Goal: Information Seeking & Learning: Learn about a topic

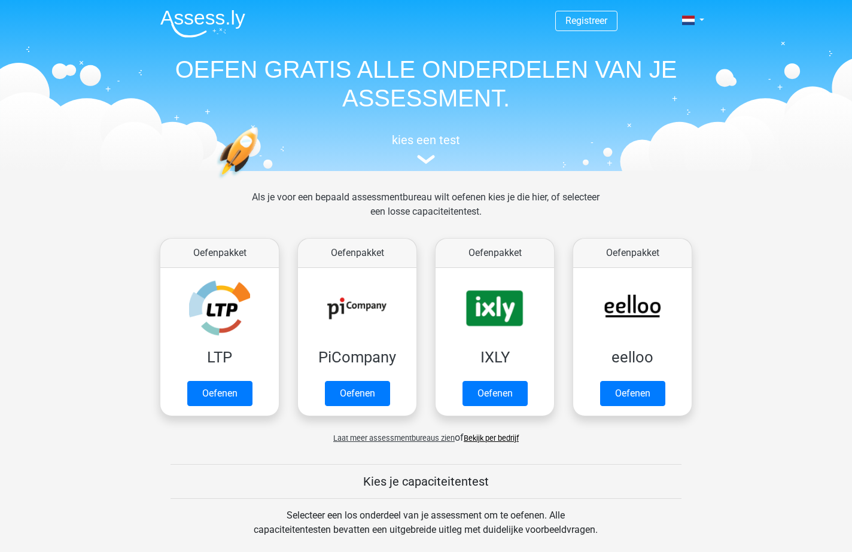
click at [507, 439] on link "Bekijk per bedrijf" at bounding box center [490, 438] width 55 height 9
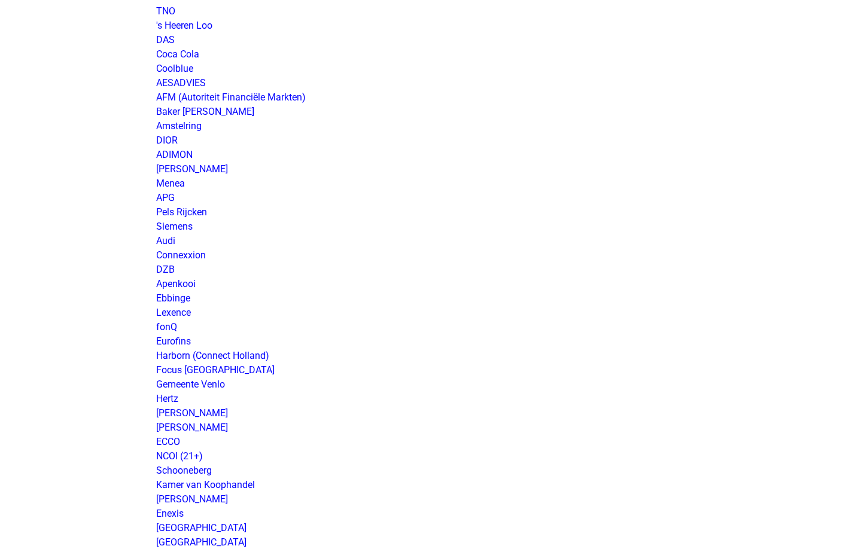
scroll to position [478, 0]
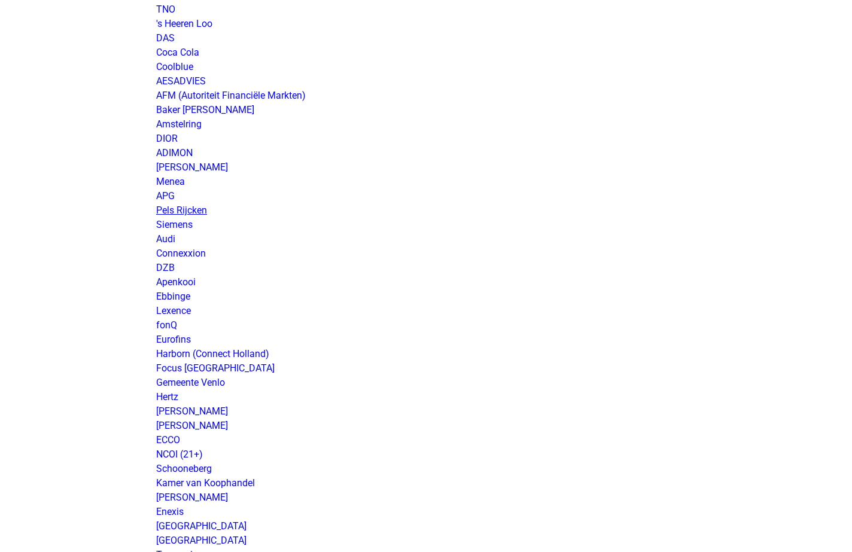
click at [195, 214] on link "Pels Rijcken" at bounding box center [181, 210] width 51 height 11
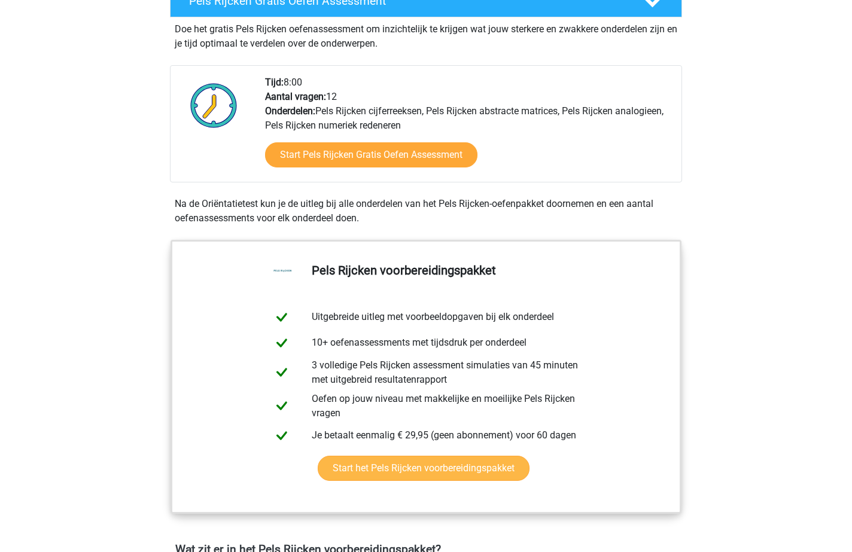
scroll to position [359, 0]
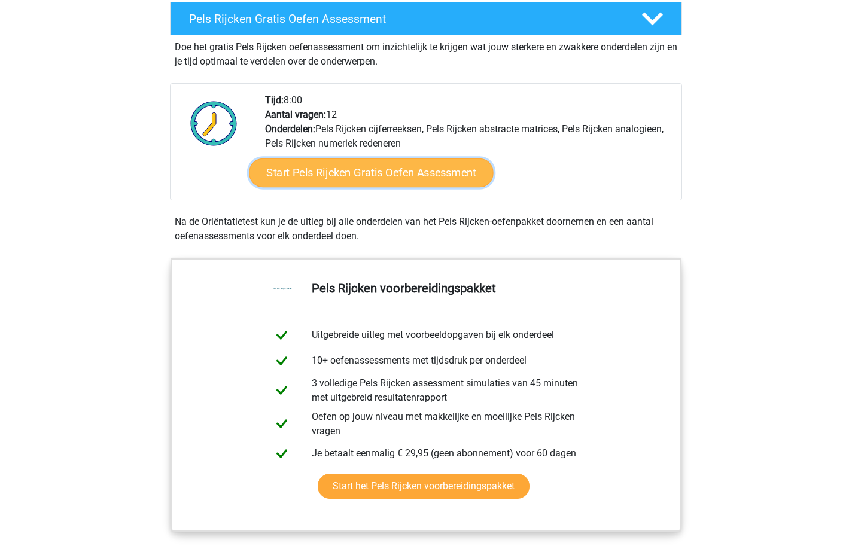
click at [417, 174] on link "Start Pels Rijcken Gratis Oefen Assessment" at bounding box center [371, 172] width 244 height 29
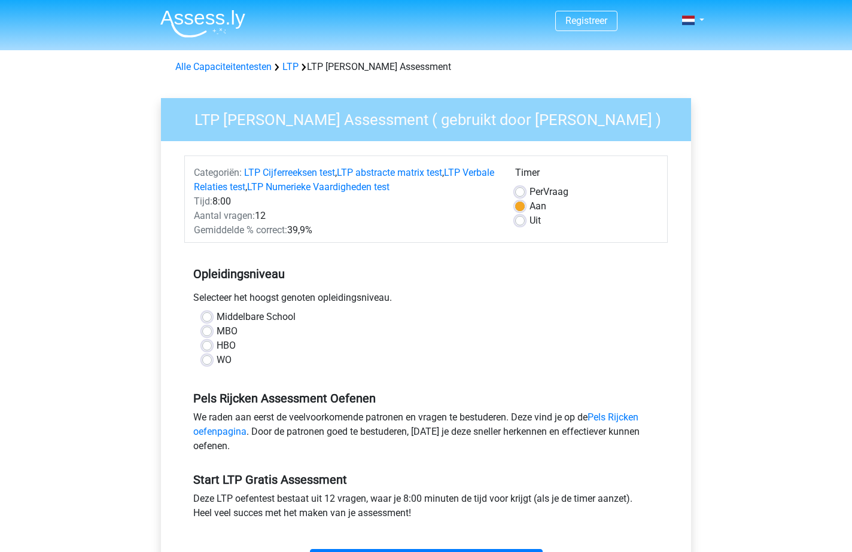
click at [222, 362] on label "WO" at bounding box center [223, 360] width 15 height 14
click at [212, 362] on input "WO" at bounding box center [207, 359] width 10 height 12
radio input "true"
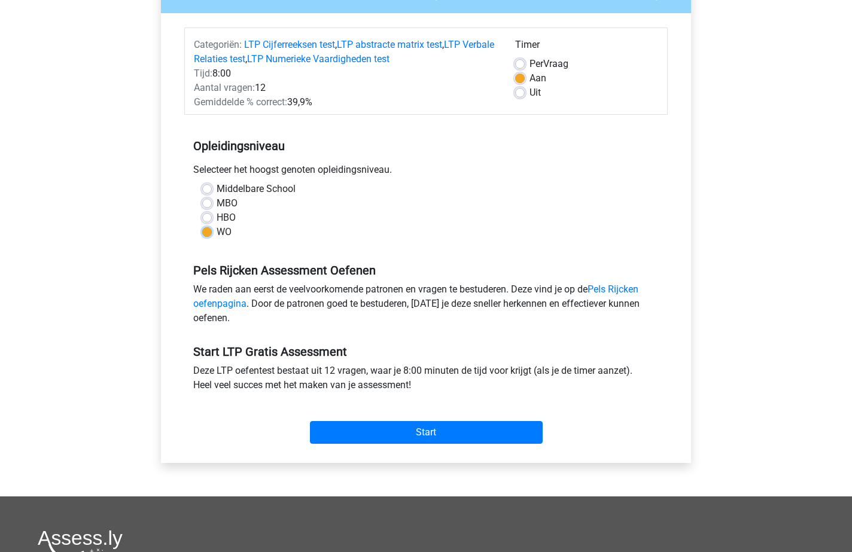
scroll to position [179, 0]
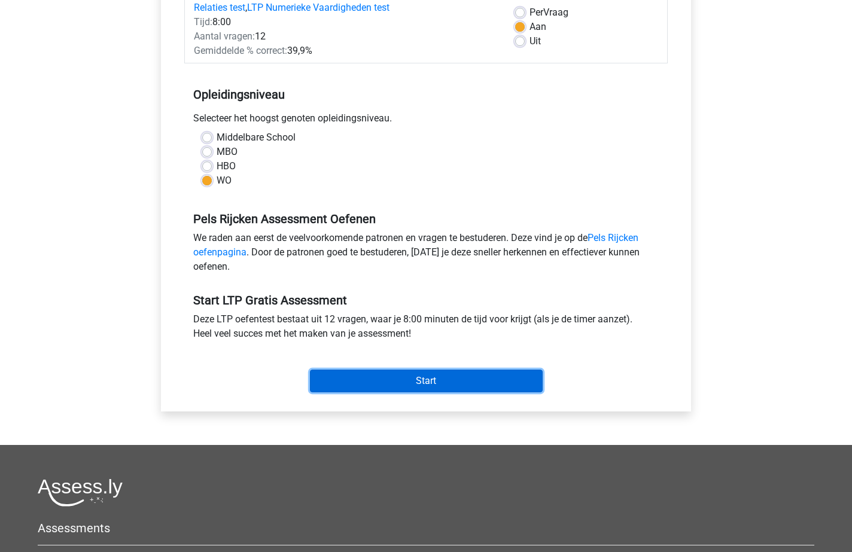
click at [444, 380] on input "Start" at bounding box center [426, 381] width 233 height 23
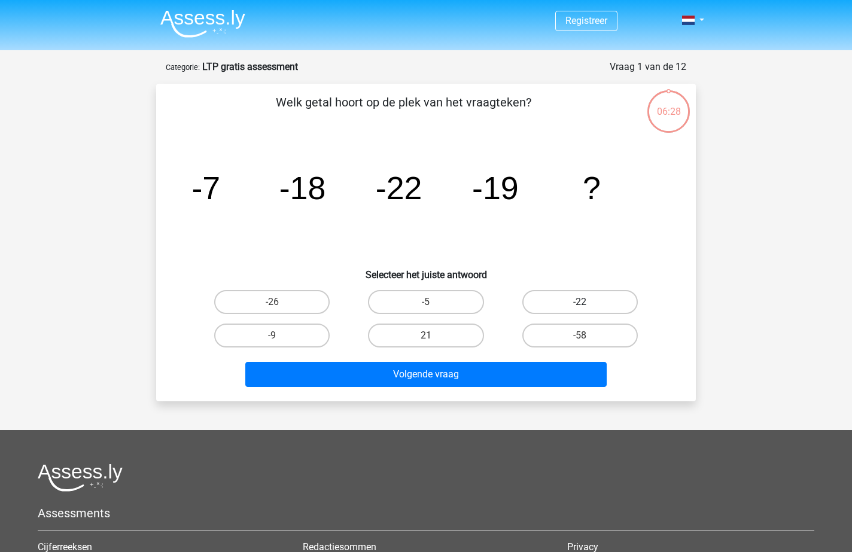
click at [605, 297] on label "-22" at bounding box center [579, 302] width 115 height 24
click at [587, 302] on input "-22" at bounding box center [584, 306] width 8 height 8
radio input "true"
click at [306, 304] on label "-26" at bounding box center [271, 302] width 115 height 24
click at [280, 304] on input "-26" at bounding box center [276, 306] width 8 height 8
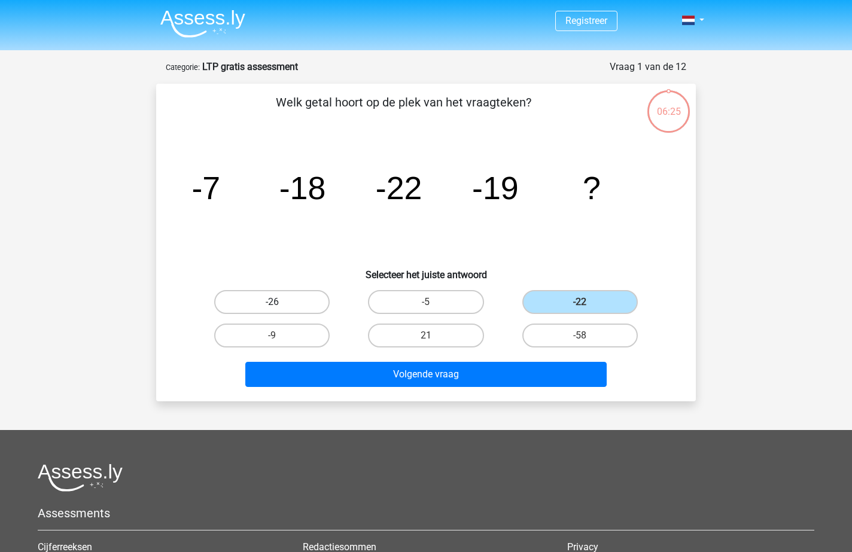
radio input "true"
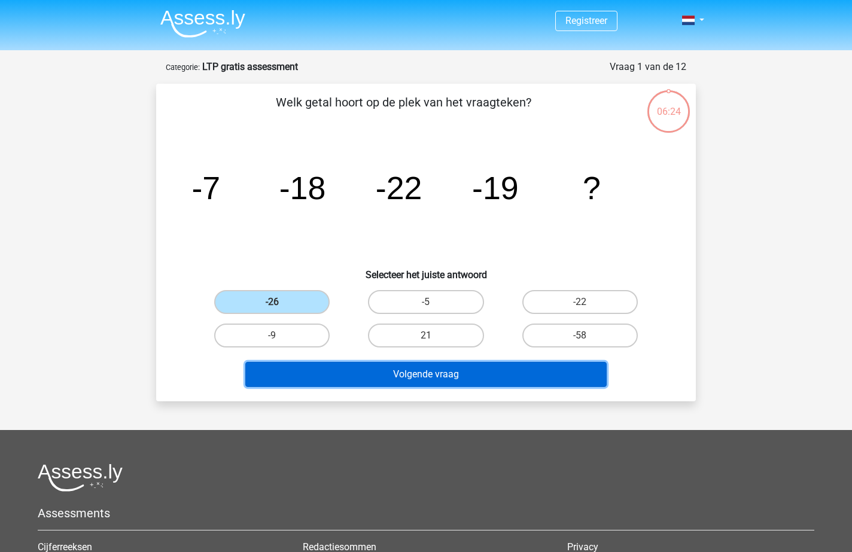
click at [466, 373] on button "Volgende vraag" at bounding box center [426, 374] width 362 height 25
